Goal: Information Seeking & Learning: Learn about a topic

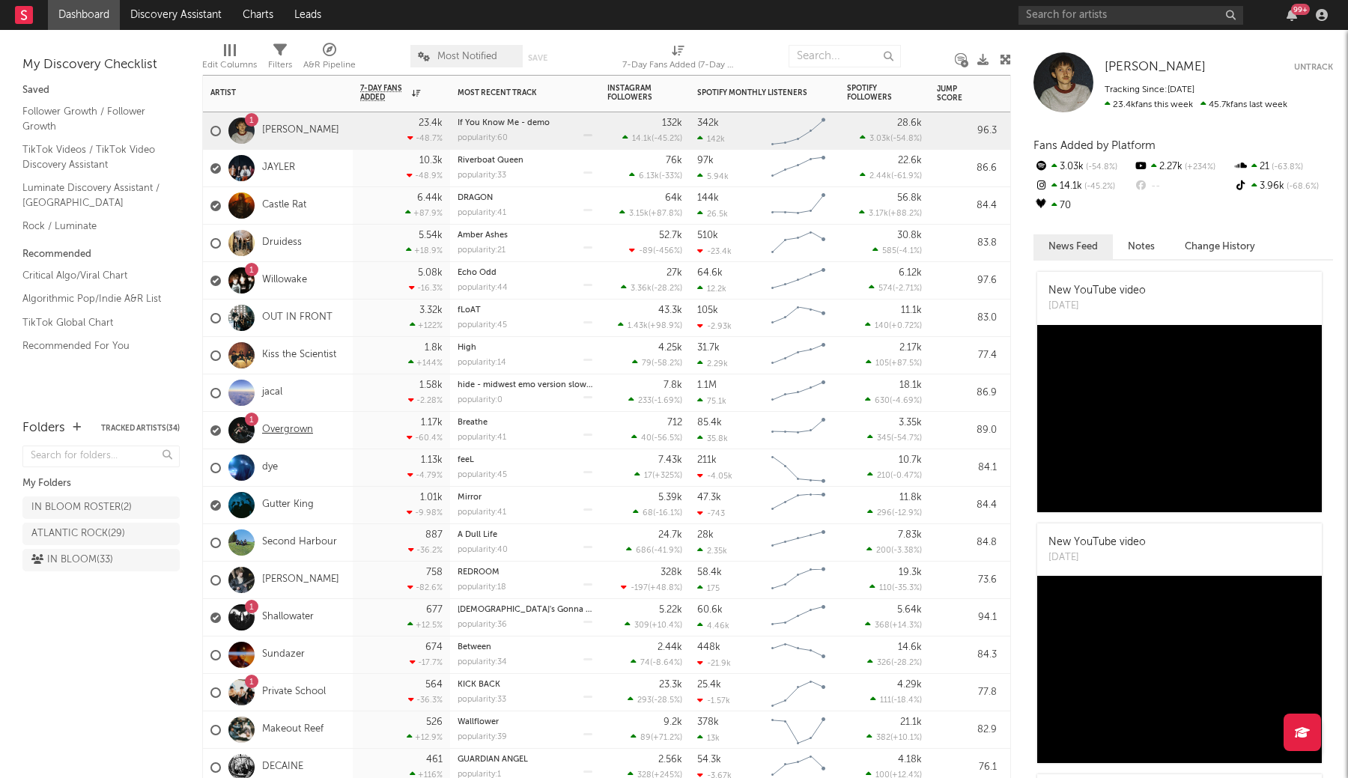
click at [282, 431] on link "Overgrown" at bounding box center [287, 430] width 51 height 13
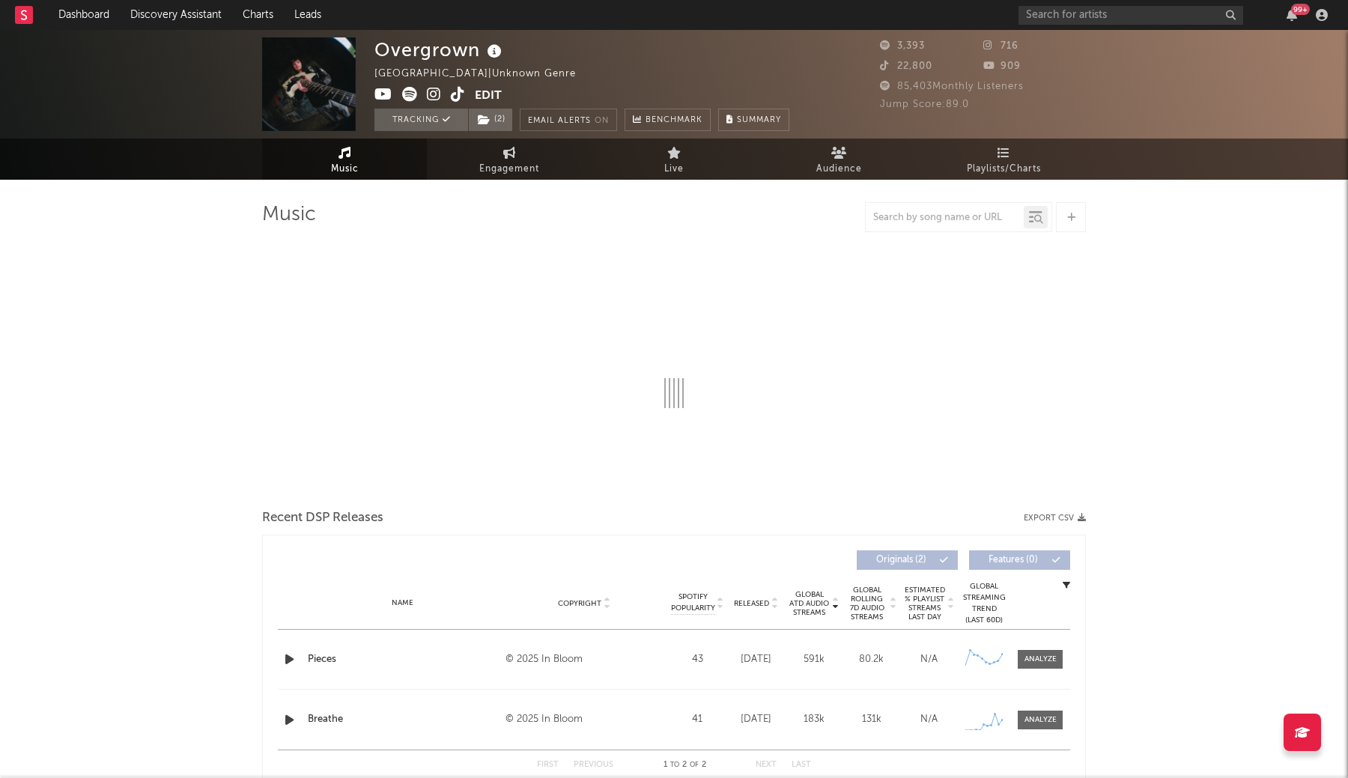
select select "1w"
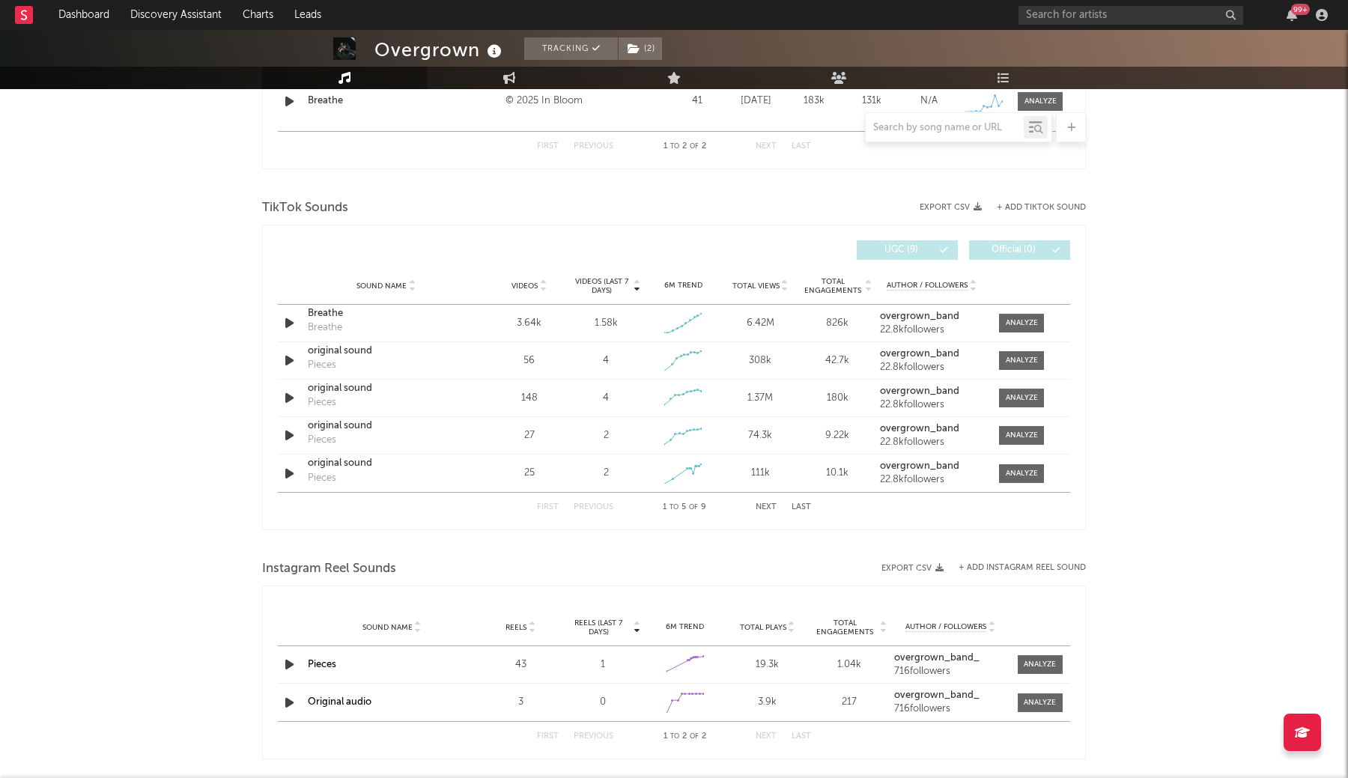
scroll to position [741, 0]
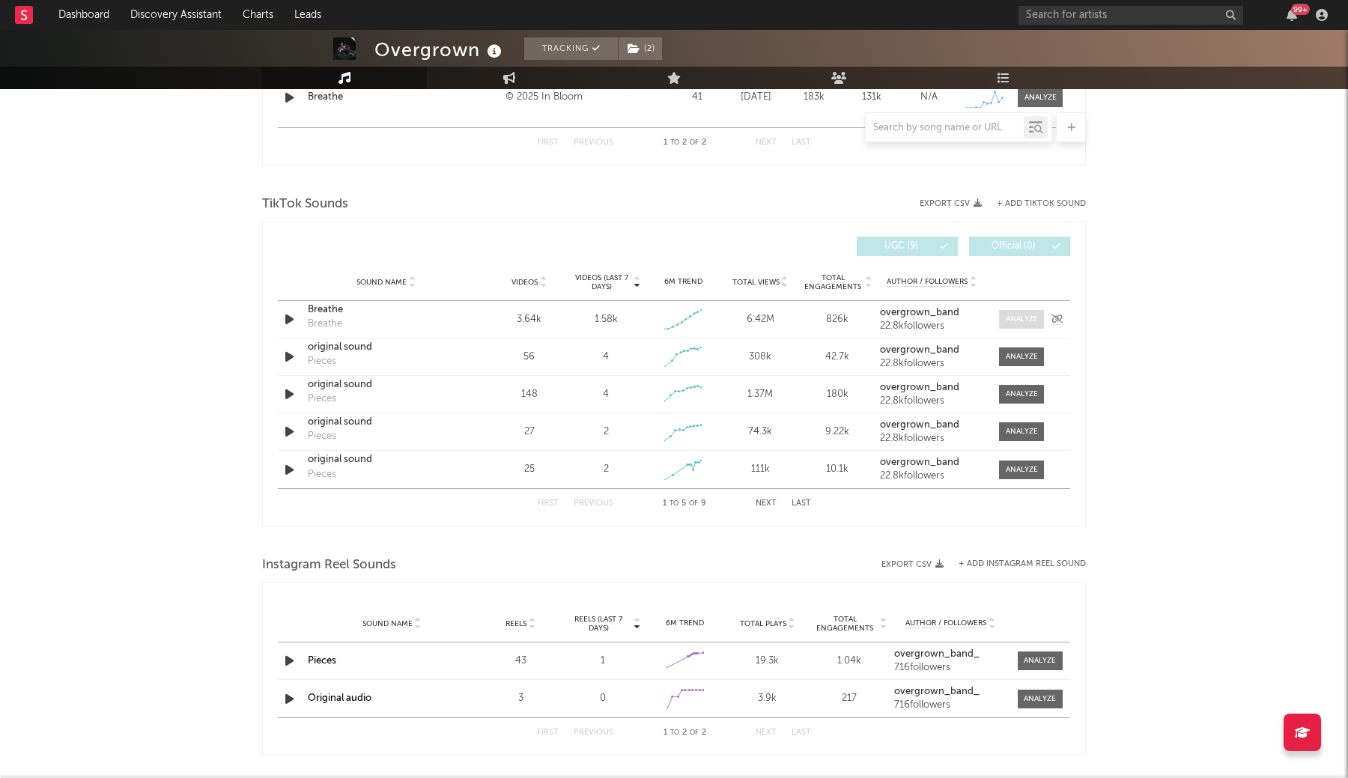
click at [1022, 316] on div at bounding box center [1022, 319] width 32 height 11
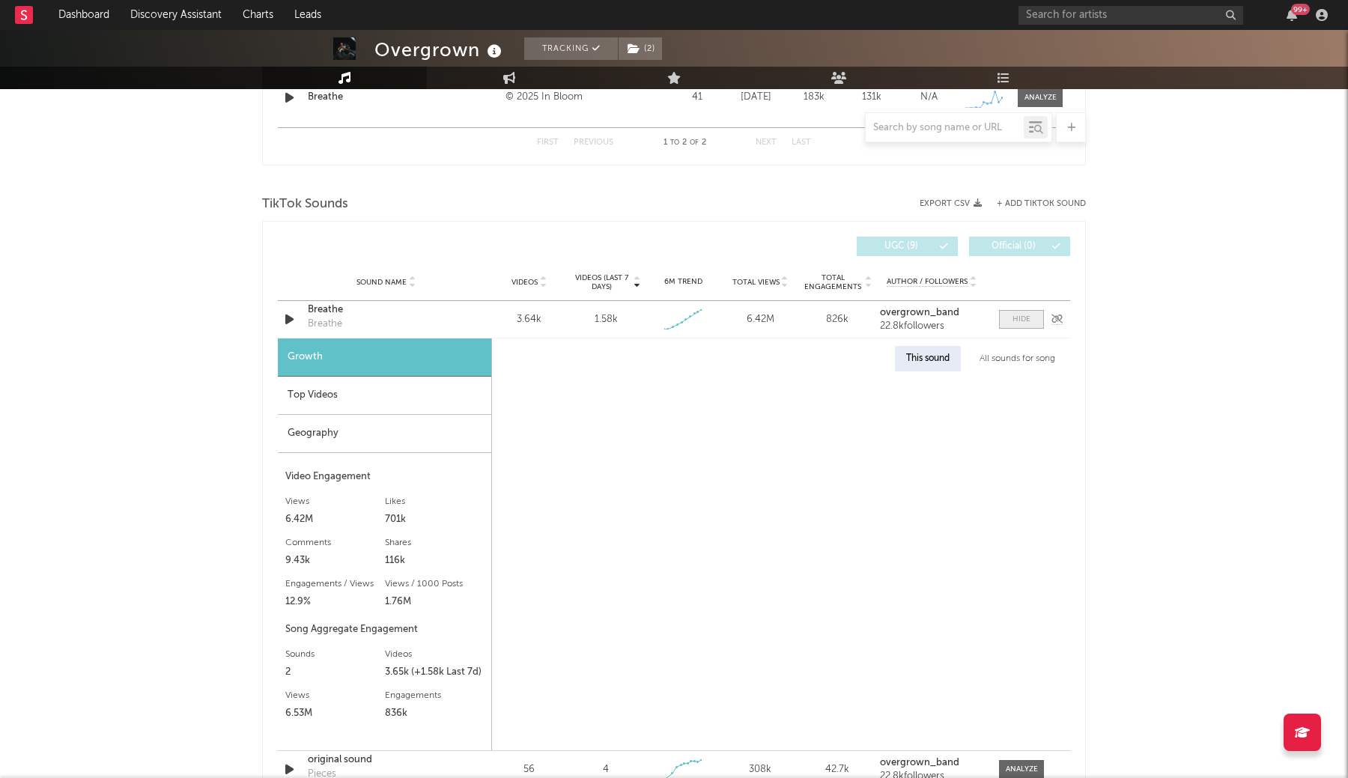
select select "1w"
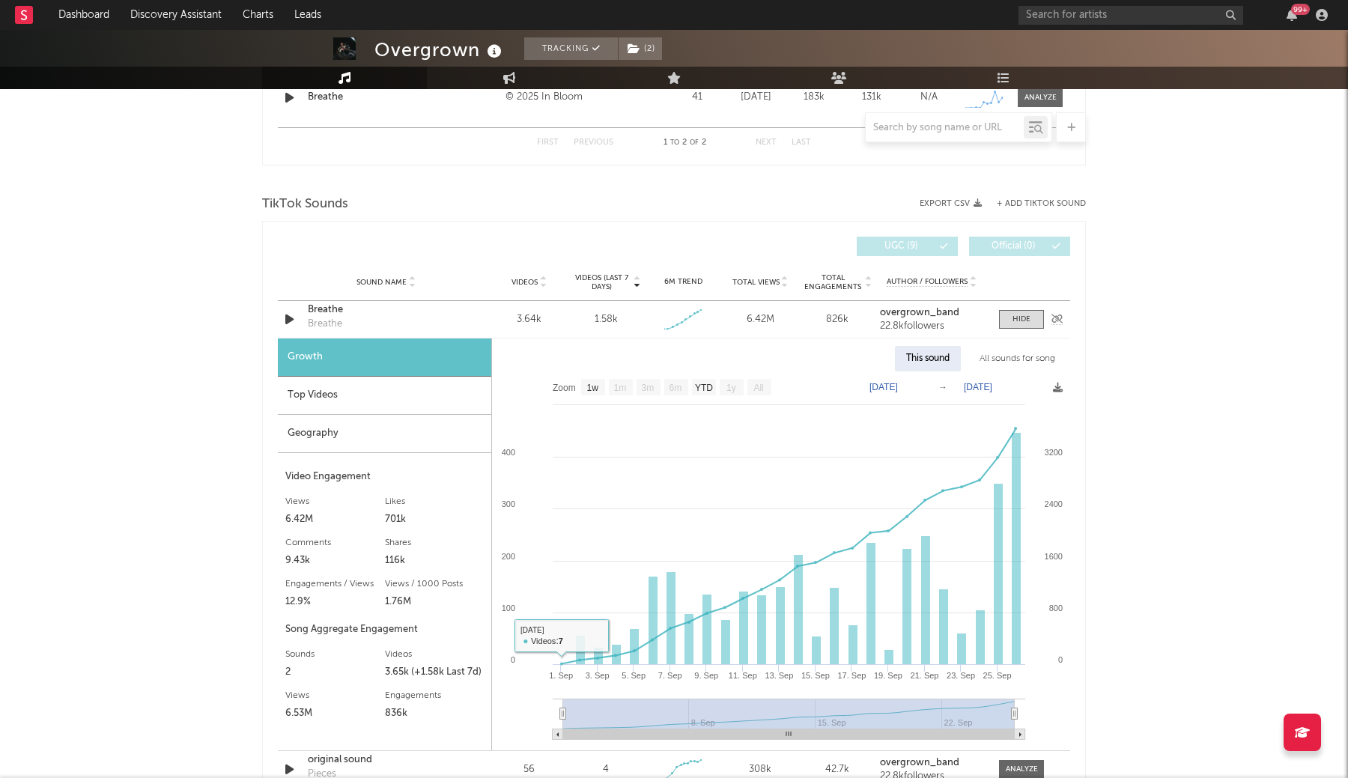
click at [324, 310] on div "Breathe" at bounding box center [386, 310] width 156 height 15
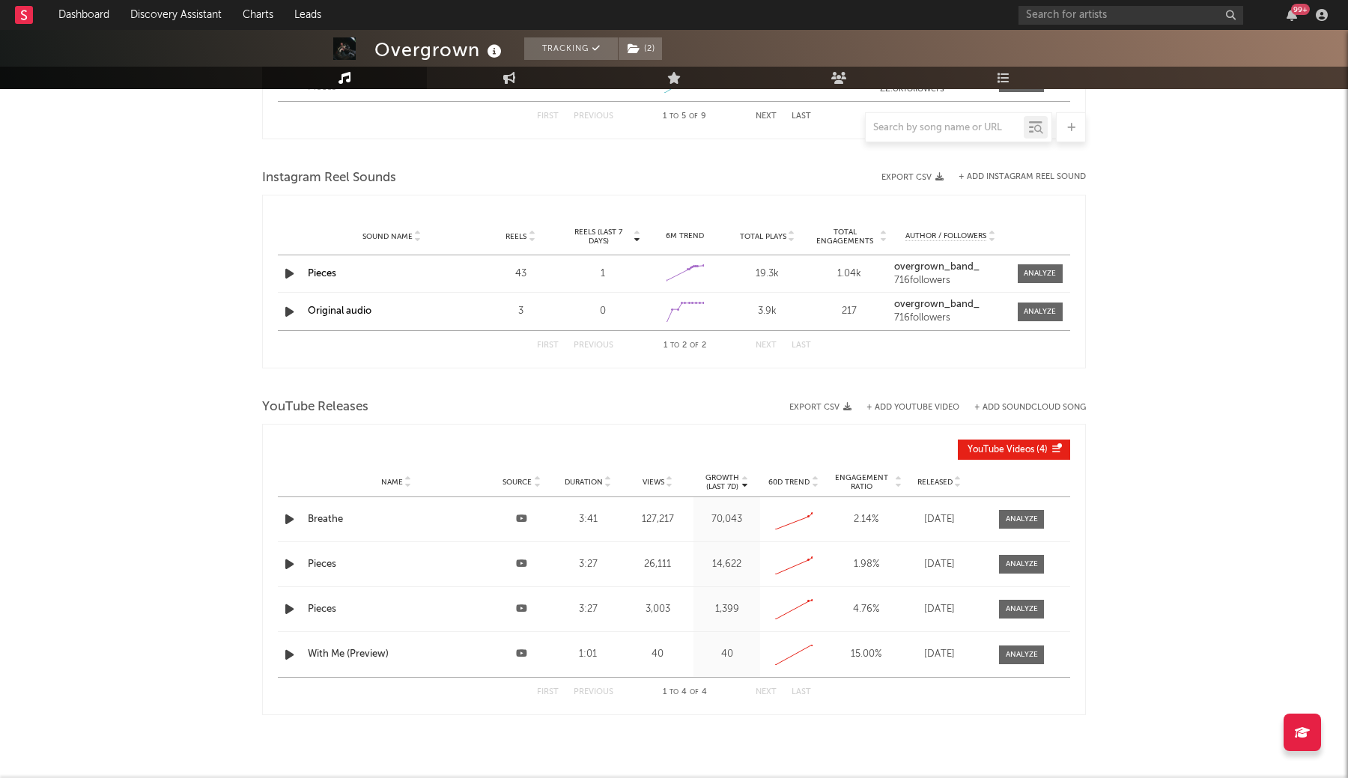
scroll to position [1523, 0]
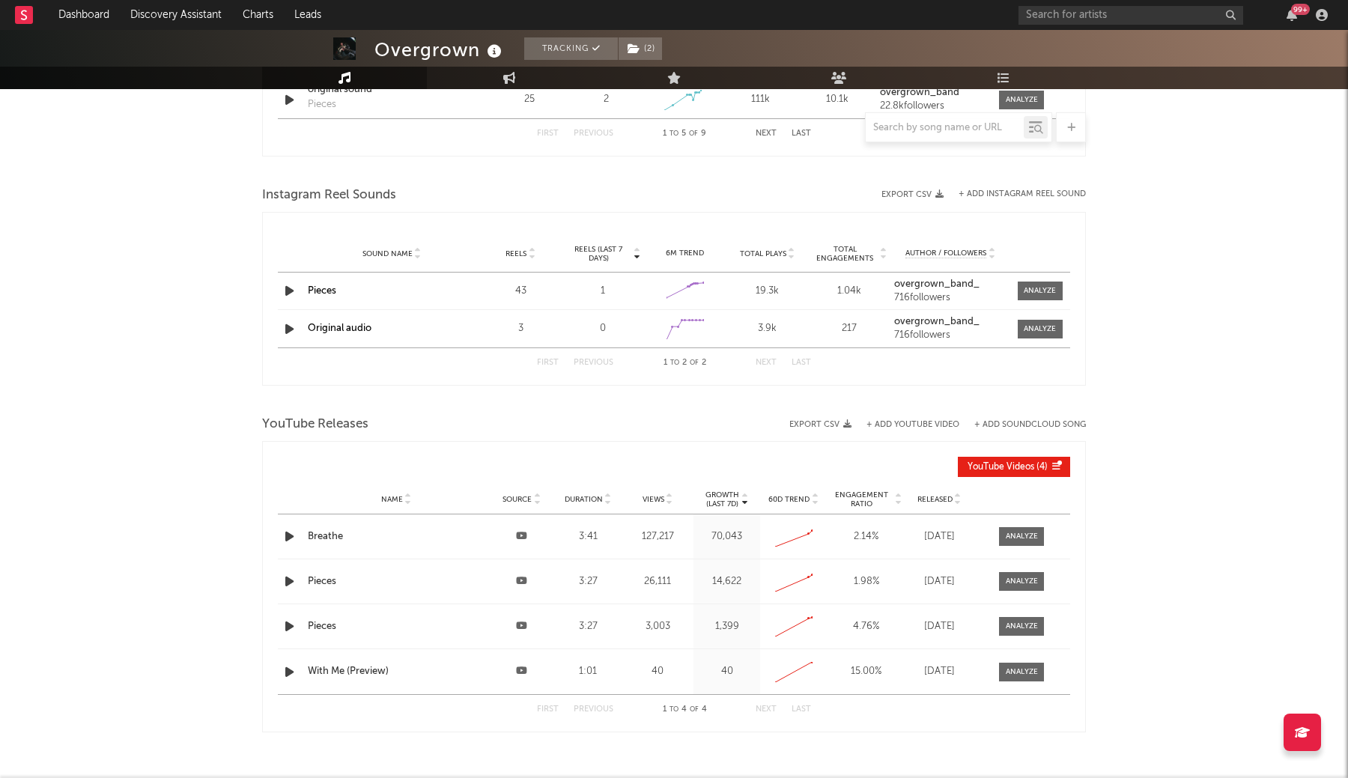
click at [321, 298] on div "Sound Name Pieces Reels 43 Reels (last 7 days) 1 6M Trend Created with Highchar…" at bounding box center [674, 291] width 792 height 37
click at [324, 292] on link "Pieces" at bounding box center [322, 291] width 28 height 10
